Goal: Task Accomplishment & Management: Manage account settings

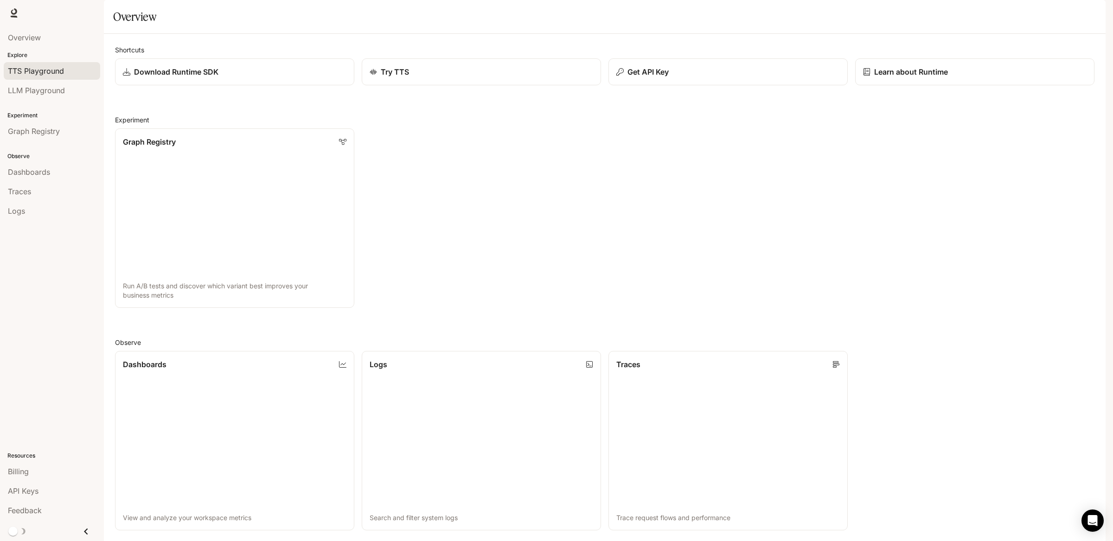
click at [48, 77] on link "TTS Playground" at bounding box center [52, 71] width 96 height 18
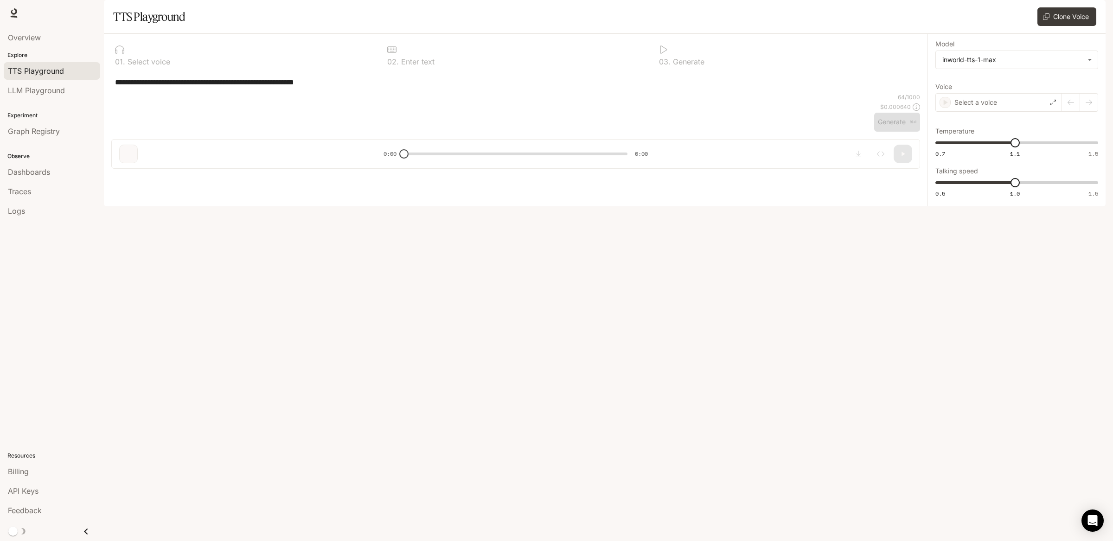
click at [1097, 16] on div "button" at bounding box center [1092, 12] width 13 height 13
click at [989, 73] on span "Billing" at bounding box center [1034, 68] width 120 height 9
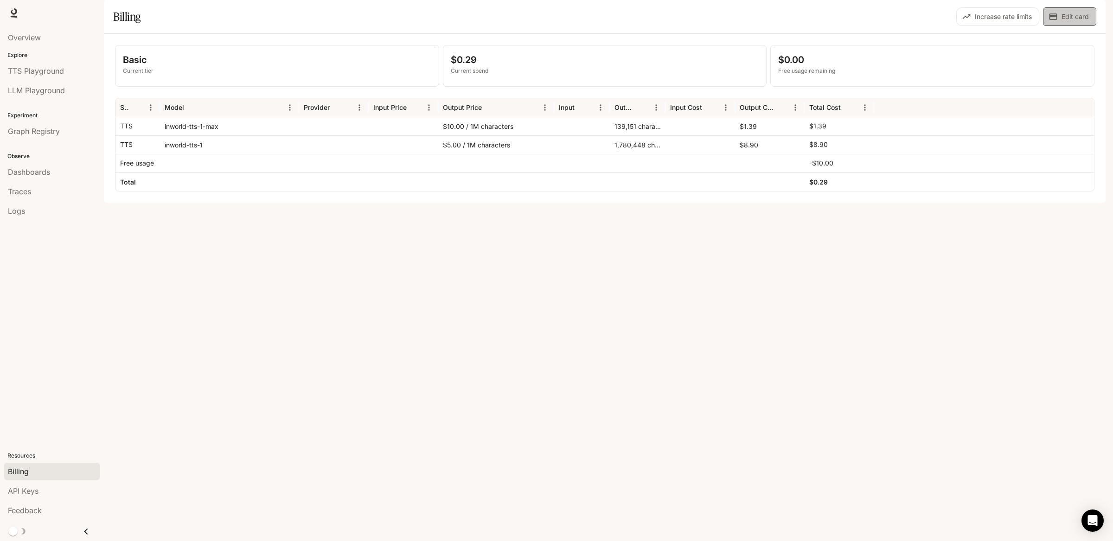
click at [1071, 26] on button "Edit card" at bounding box center [1069, 16] width 53 height 19
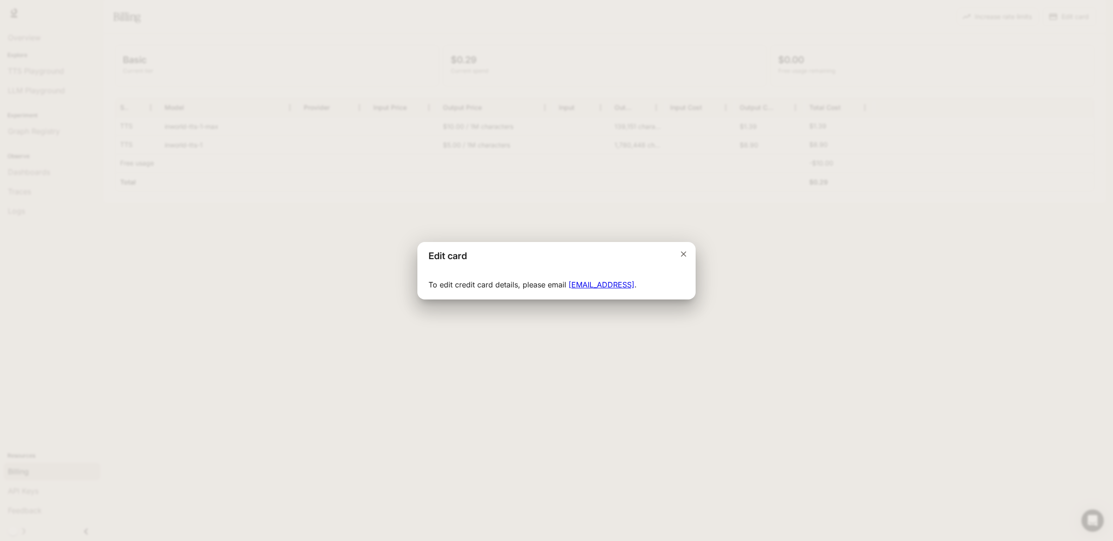
click at [680, 255] on icon "Close dialog" at bounding box center [683, 254] width 9 height 9
